Goal: Transaction & Acquisition: Subscribe to service/newsletter

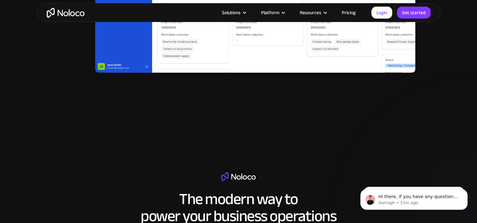
scroll to position [1355, 0]
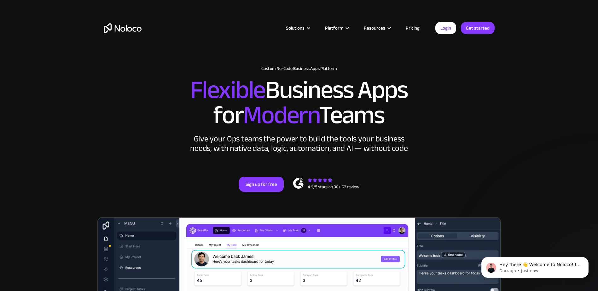
click at [418, 26] on link "Pricing" at bounding box center [413, 28] width 30 height 8
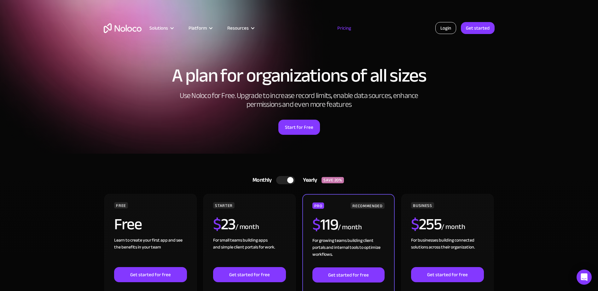
click at [438, 27] on link "Login" at bounding box center [445, 28] width 21 height 12
click at [472, 28] on link "Get started" at bounding box center [478, 28] width 34 height 12
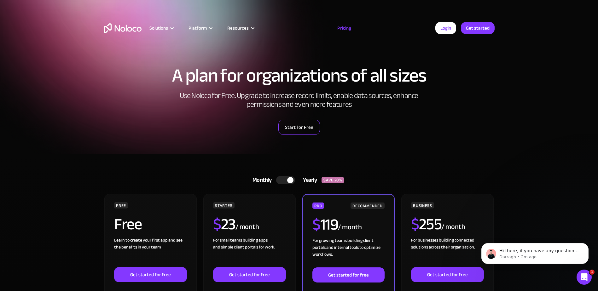
click at [296, 131] on link "Start for Free" at bounding box center [299, 127] width 42 height 15
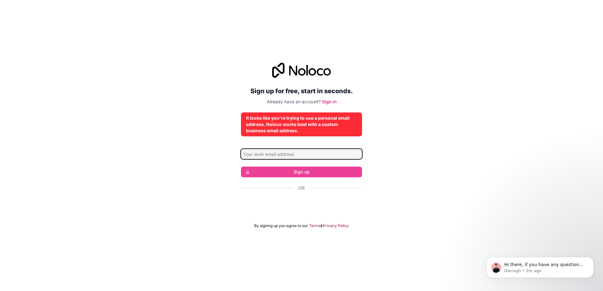
click at [287, 154] on input "Email address" at bounding box center [301, 154] width 121 height 10
type input "[EMAIL_ADDRESS][DOMAIN_NAME]"
click at [315, 151] on input "[EMAIL_ADDRESS][DOMAIN_NAME]" at bounding box center [301, 154] width 121 height 10
click at [315, 153] on input "[EMAIL_ADDRESS][DOMAIN_NAME]" at bounding box center [301, 154] width 121 height 10
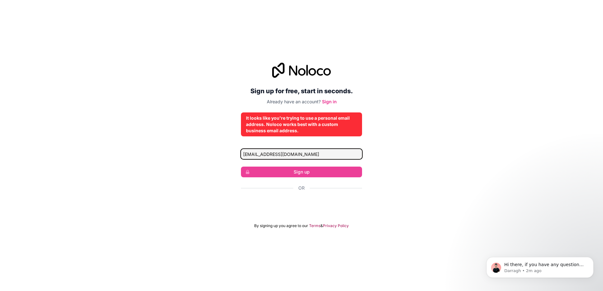
click at [315, 153] on input "[EMAIL_ADDRESS][DOMAIN_NAME]" at bounding box center [301, 154] width 121 height 10
